Goal: Find specific page/section: Find specific page/section

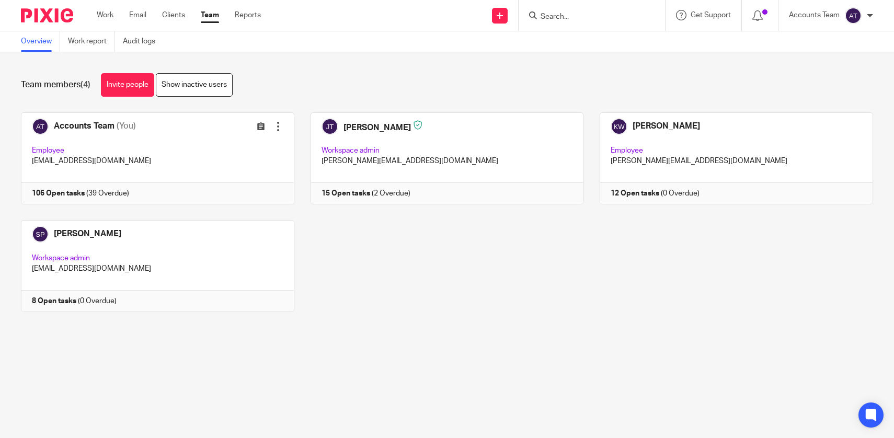
click at [561, 13] on input "Search" at bounding box center [586, 17] width 94 height 9
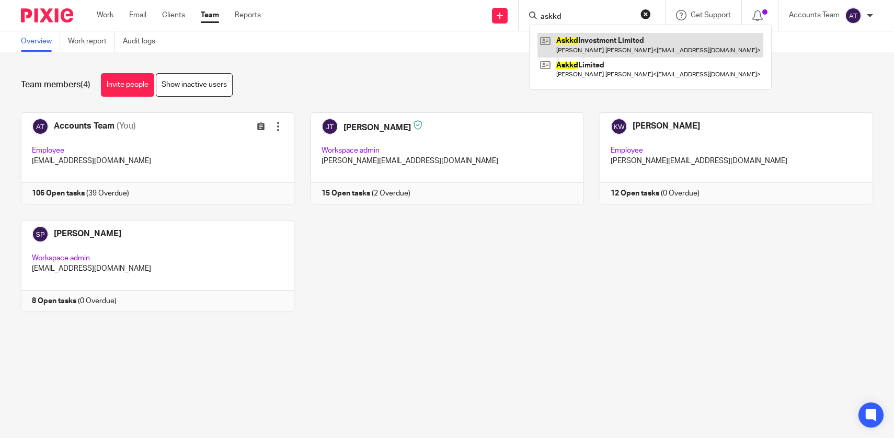
type input "askkd"
click at [573, 50] on link at bounding box center [650, 45] width 226 height 24
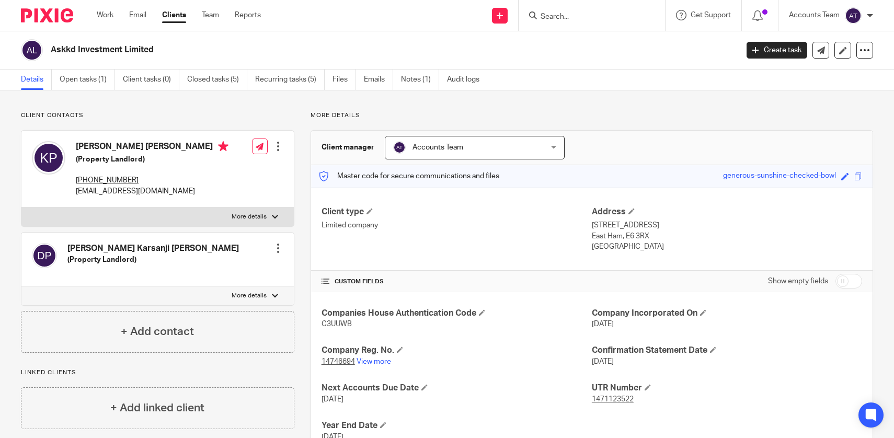
click at [142, 28] on div "Work Email Clients Team Reports Work Email Clients Team Reports Settings" at bounding box center [181, 15] width 190 height 31
click at [142, 29] on div "Work Email Clients Team Reports Work Email Clients Team Reports Settings" at bounding box center [181, 15] width 190 height 31
click at [160, 54] on h2 "Askkd Investment Limited" at bounding box center [323, 49] width 544 height 11
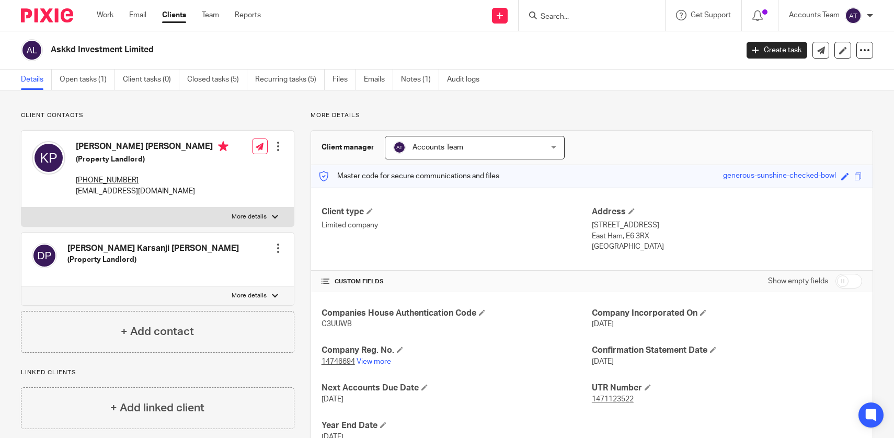
click at [160, 54] on h2 "Askkd Investment Limited" at bounding box center [323, 49] width 544 height 11
copy main "Askkd Investment Limited Create task Update from Companies House Export data Me…"
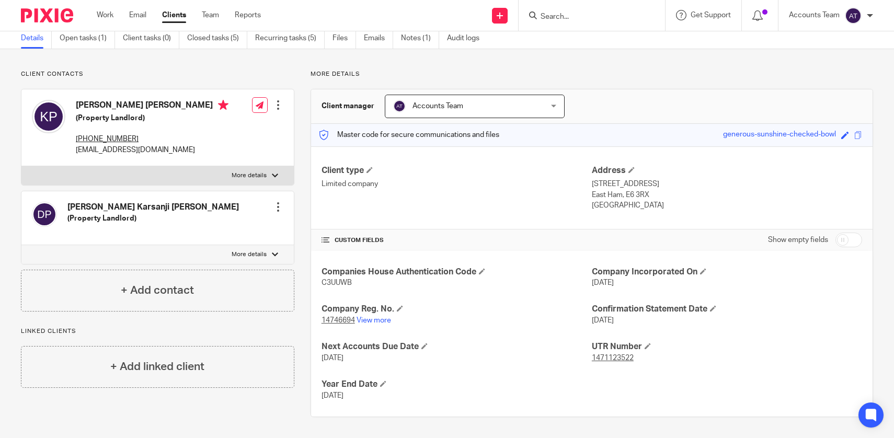
drag, startPoint x: 371, startPoint y: 399, endPoint x: 298, endPoint y: 386, distance: 74.3
click at [298, 386] on div "More details Client manager Accounts Team Accounts Team Accounts Team Joshua Th…" at bounding box center [583, 243] width 579 height 347
copy div "Year End Date 31 Mar 2025"
click at [132, 99] on div "Kian Vishann Bobby Parmar (Property Landlord) +44 7957 614397 rampardltd@gmail.…" at bounding box center [130, 128] width 197 height 66
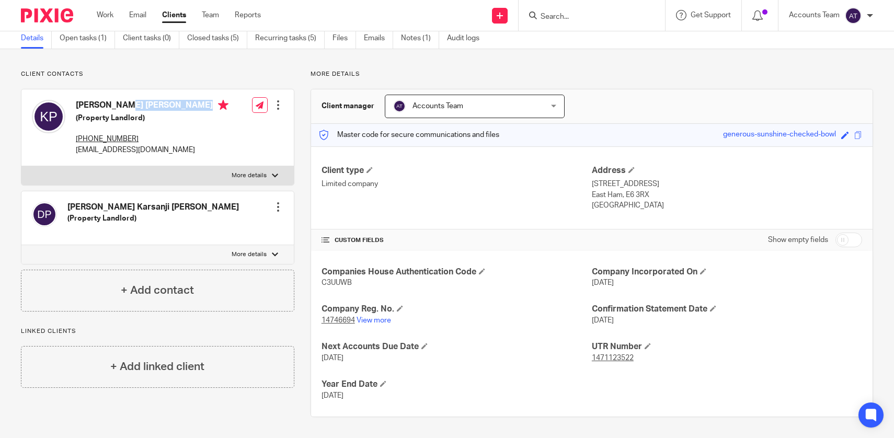
click at [132, 99] on div "Kian Vishann Bobby Parmar (Property Landlord) +44 7957 614397 rampardltd@gmail.…" at bounding box center [130, 128] width 197 height 66
copy h4 "Kian Vishann Bobby Parmar"
click at [145, 147] on p "rampardltd@gmail.com" at bounding box center [152, 150] width 153 height 10
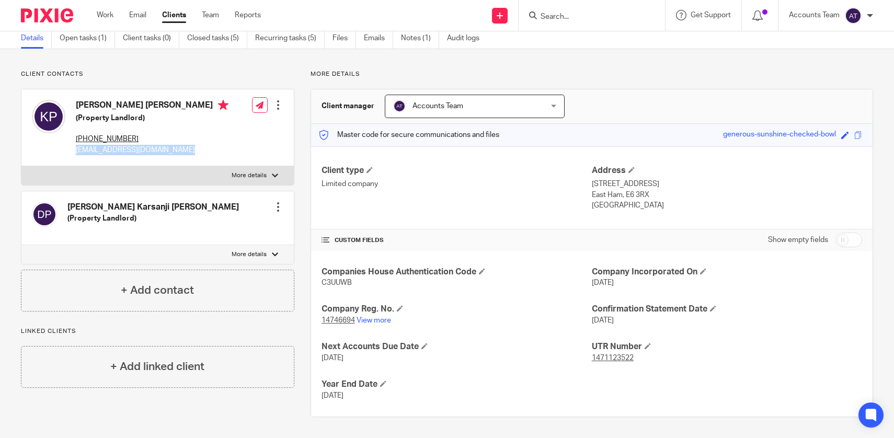
copy div "rampardltd@gmail.com"
click at [84, 23] on div at bounding box center [43, 15] width 86 height 31
click at [84, 38] on link "Open tasks (1)" at bounding box center [87, 38] width 55 height 20
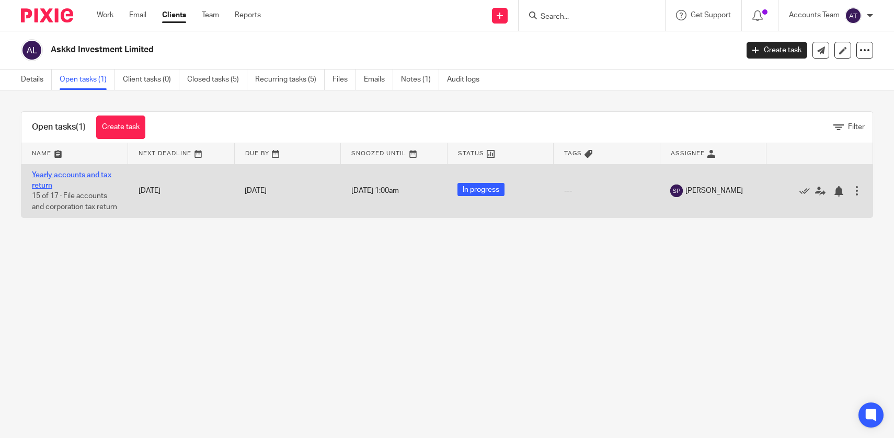
click at [72, 177] on link "Yearly accounts and tax return" at bounding box center [71, 180] width 79 height 18
